Goal: Information Seeking & Learning: Find specific page/section

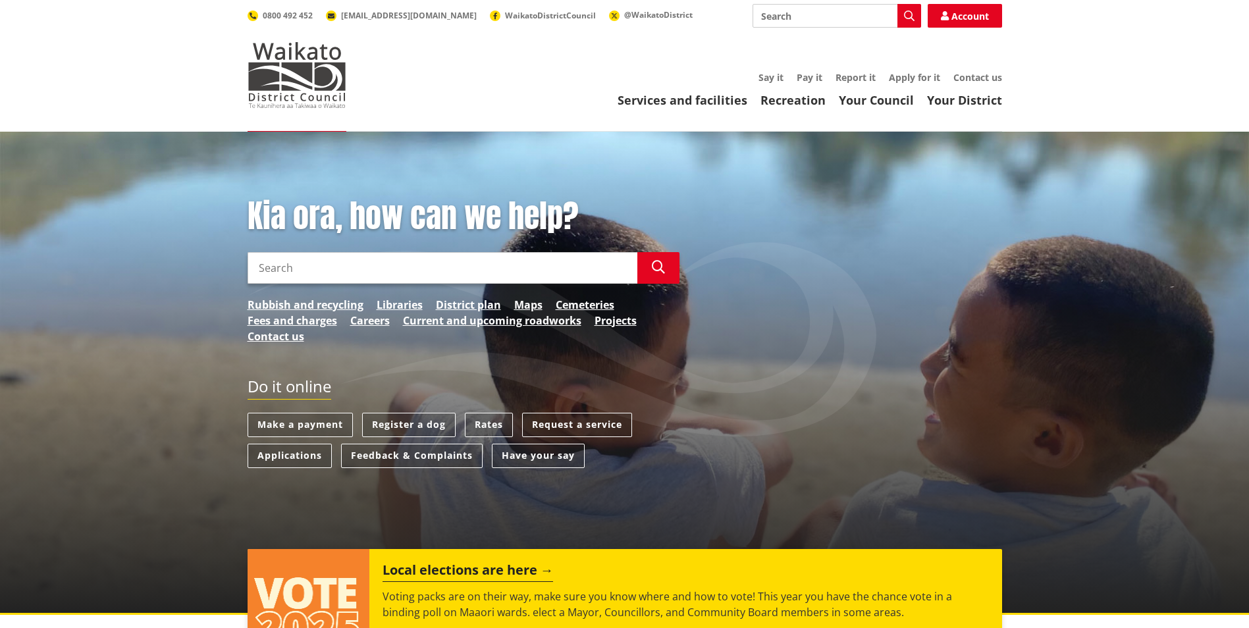
click at [797, 17] on input "Search" at bounding box center [836, 16] width 169 height 24
click at [310, 319] on link "Fees and charges" at bounding box center [293, 321] width 90 height 16
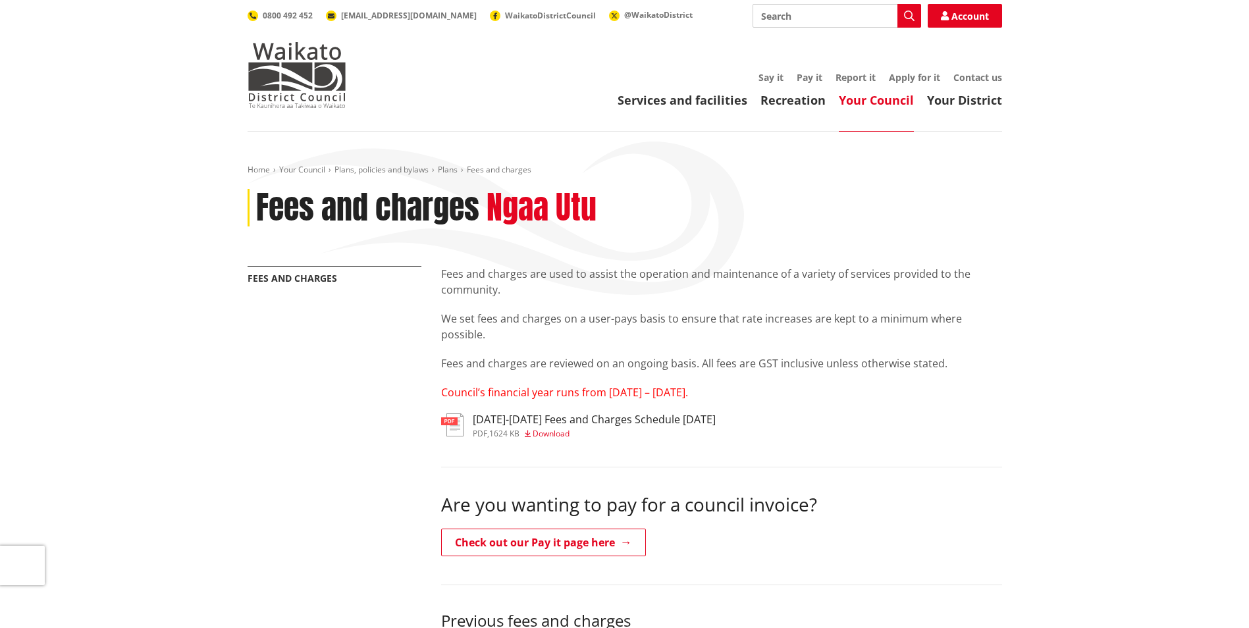
click at [503, 418] on h3 "[DATE]-[DATE] Fees and Charges Schedule [DATE]" at bounding box center [594, 419] width 243 height 13
